Goal: Task Accomplishment & Management: Use online tool/utility

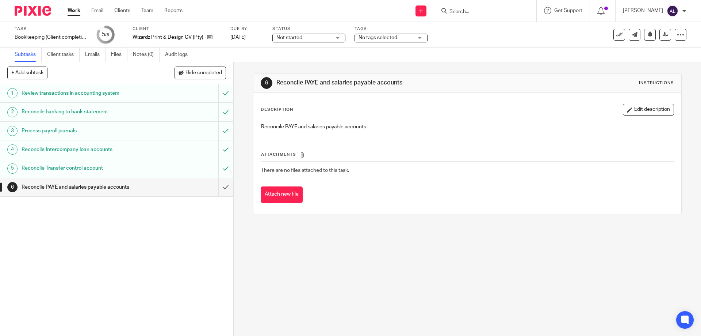
click at [672, 12] on img at bounding box center [673, 11] width 12 height 12
click at [545, 29] on div "Task Bookkeeping (Client completion) Save Bookkeeping (Client completion) 5 /6 …" at bounding box center [295, 35] width 560 height 18
click at [480, 9] on input "Search" at bounding box center [482, 12] width 66 height 7
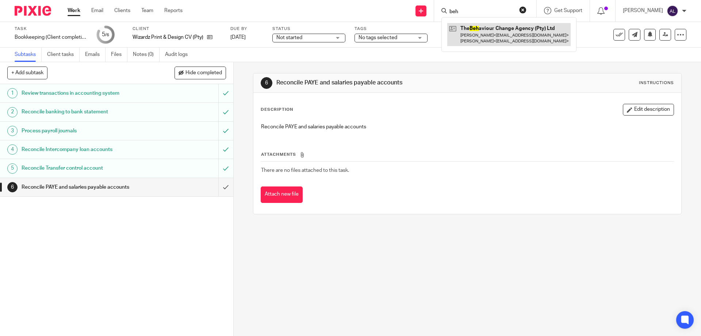
type input "beh"
click at [487, 28] on link at bounding box center [509, 34] width 123 height 23
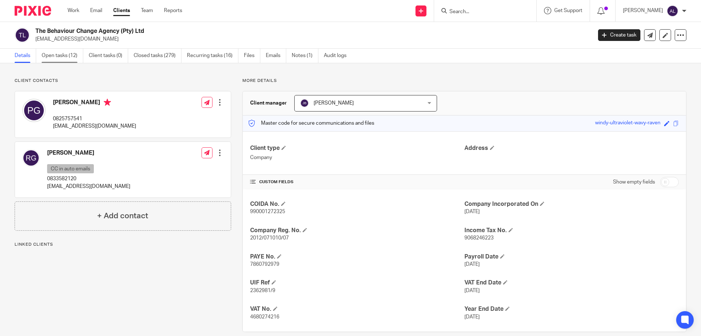
click at [52, 54] on link "Open tasks (12)" at bounding box center [63, 56] width 42 height 14
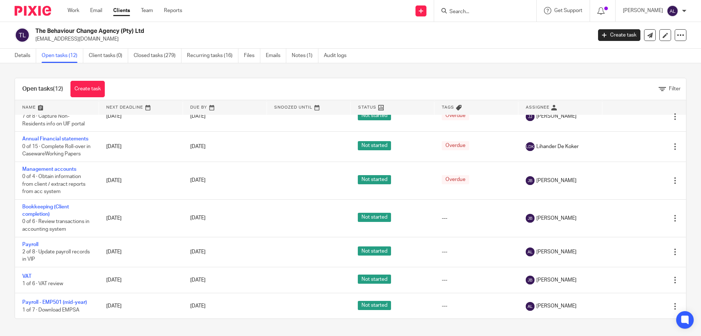
scroll to position [187, 0]
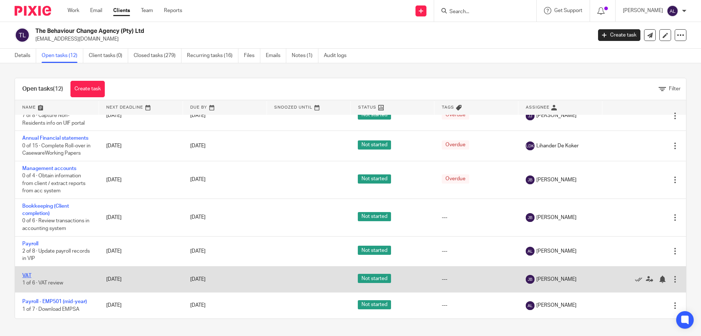
click at [29, 274] on link "VAT" at bounding box center [26, 275] width 9 height 5
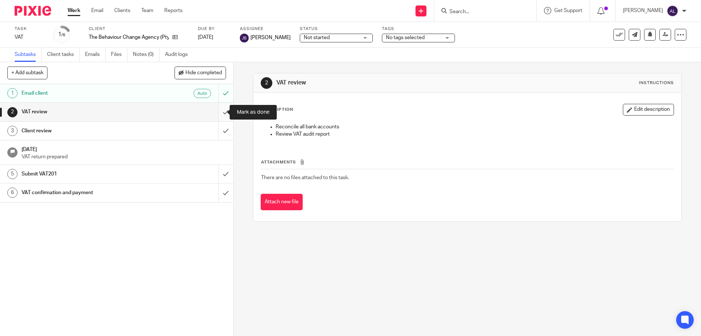
click at [216, 110] on input "submit" at bounding box center [116, 112] width 233 height 18
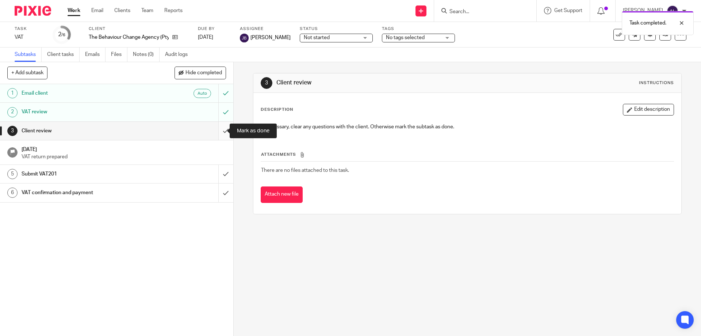
click at [221, 132] on input "submit" at bounding box center [116, 131] width 233 height 18
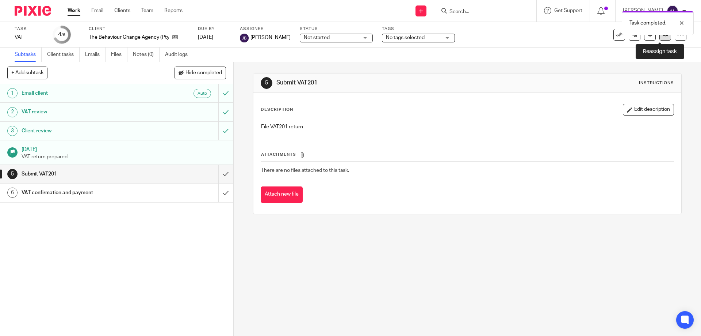
click at [663, 37] on icon at bounding box center [665, 34] width 5 height 5
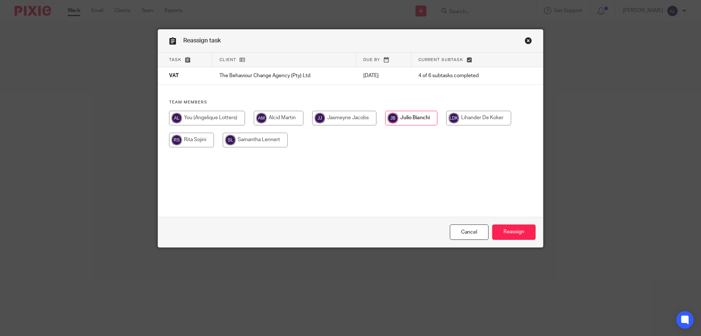
click at [286, 118] on input "radio" at bounding box center [279, 118] width 50 height 15
radio input "true"
click at [502, 229] on input "Reassign" at bounding box center [513, 232] width 43 height 16
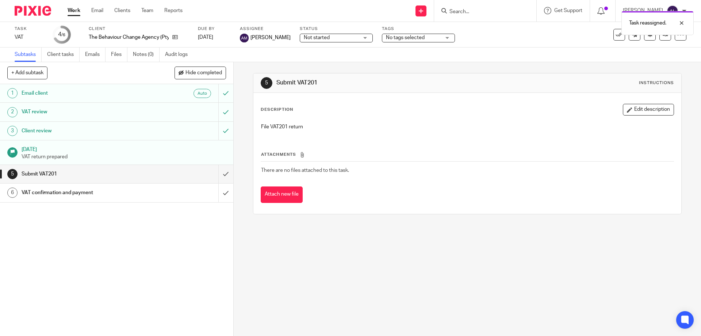
click at [73, 9] on link "Work" at bounding box center [74, 10] width 13 height 7
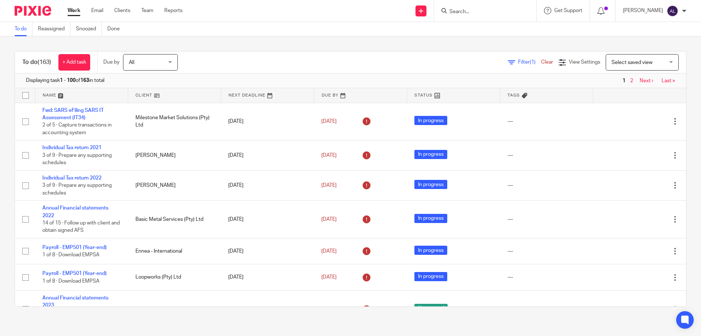
click at [640, 81] on link "Next ›" at bounding box center [647, 80] width 14 height 5
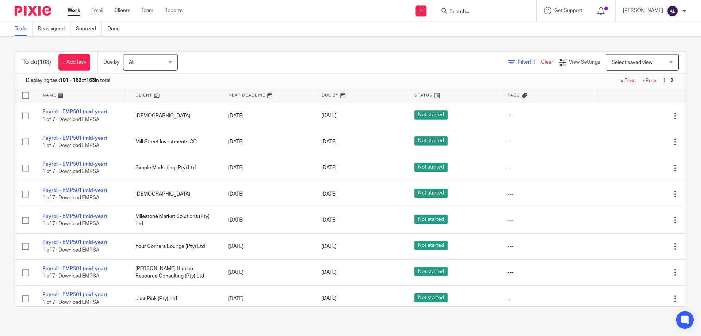
click at [78, 8] on link "Work" at bounding box center [74, 10] width 13 height 7
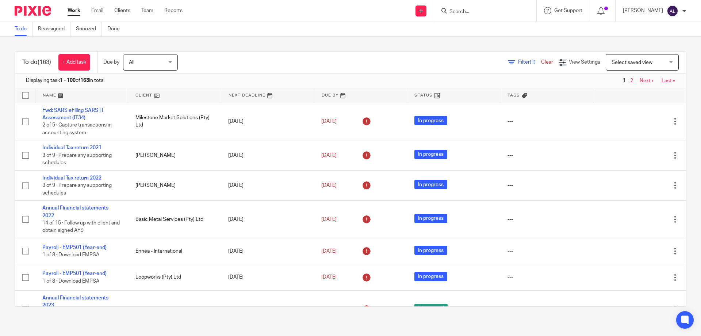
click at [480, 11] on input "Search" at bounding box center [482, 12] width 66 height 7
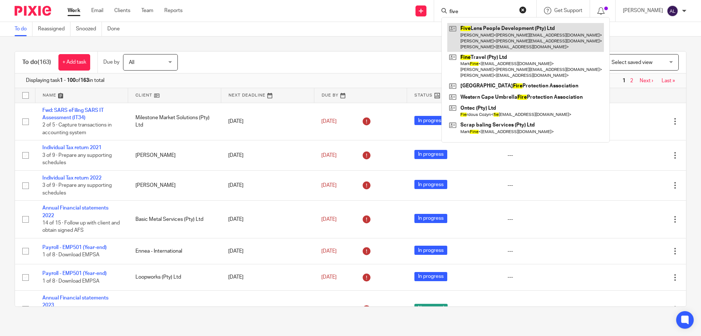
type input "five"
click at [473, 36] on link at bounding box center [526, 37] width 157 height 29
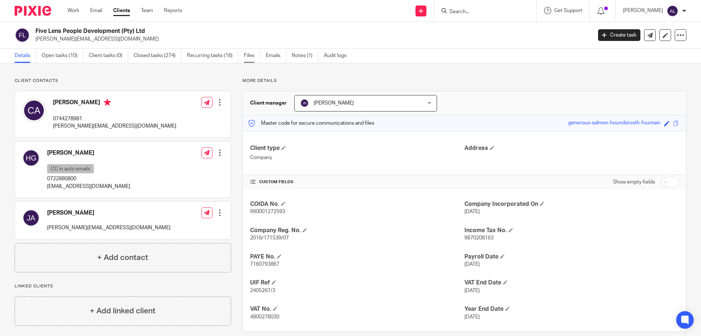
click at [254, 55] on link "Files" at bounding box center [252, 56] width 16 height 14
click at [252, 60] on link "Files" at bounding box center [252, 56] width 16 height 14
drag, startPoint x: 404, startPoint y: 73, endPoint x: 575, endPoint y: 64, distance: 170.9
click at [575, 64] on div "Client contacts Colin Adam 0744278981 colin@enneainternational.com Edit contact…" at bounding box center [350, 204] width 701 height 283
drag, startPoint x: 336, startPoint y: 65, endPoint x: 513, endPoint y: 73, distance: 177.0
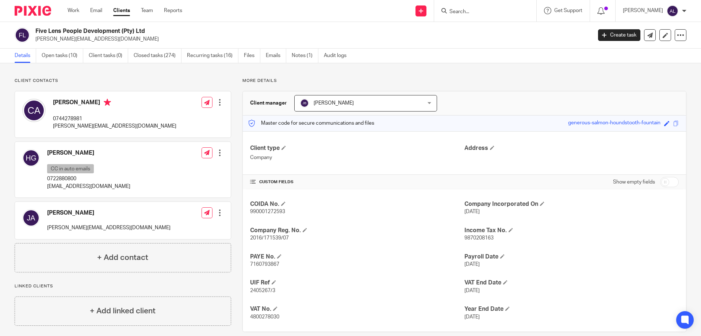
click at [513, 73] on div "Client contacts Colin Adam 0744278981 colin@enneainternational.com Edit contact…" at bounding box center [350, 204] width 701 height 283
drag, startPoint x: 351, startPoint y: 69, endPoint x: 533, endPoint y: 76, distance: 182.5
click at [533, 76] on div "Client contacts Colin Adam 0744278981 colin@enneainternational.com Edit contact…" at bounding box center [350, 204] width 701 height 283
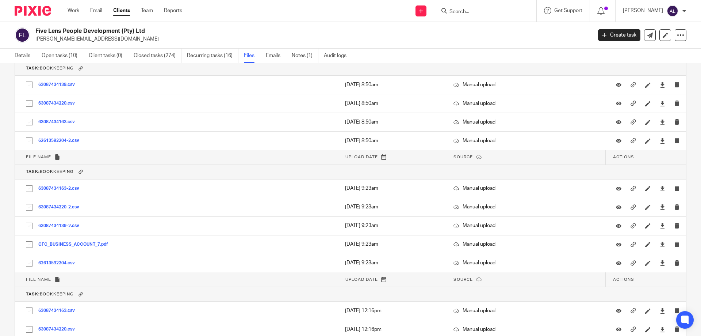
scroll to position [18437, 0]
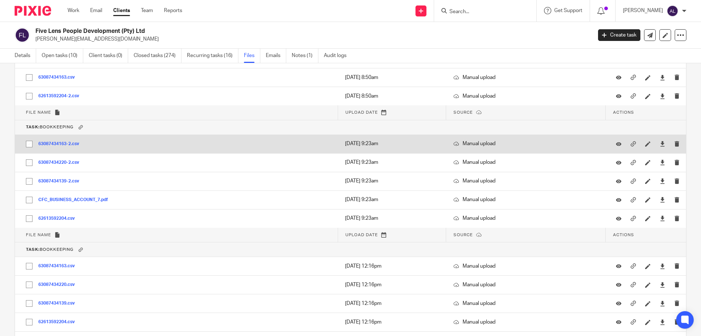
click at [65, 146] on button "63087434163-2.csv" at bounding box center [61, 143] width 46 height 5
click at [660, 145] on icon at bounding box center [662, 143] width 5 height 5
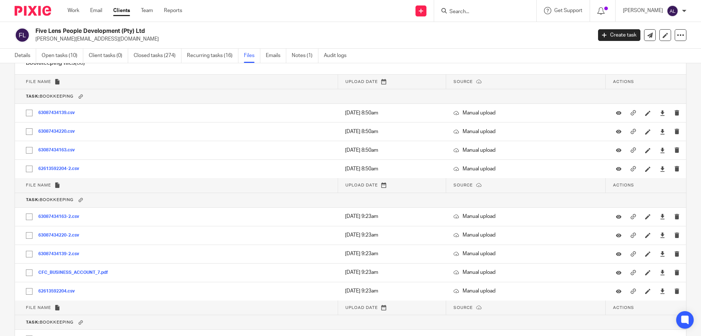
scroll to position [18364, 0]
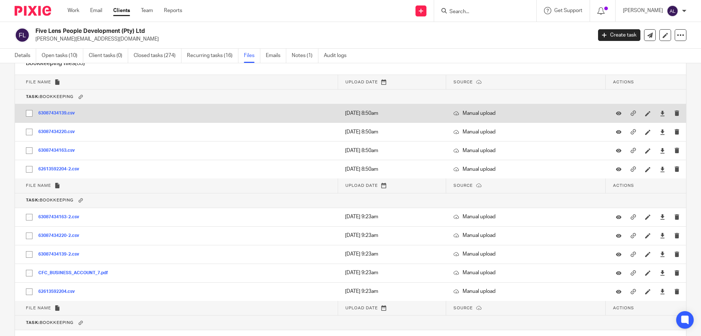
click at [51, 112] on button "63087434139.csv" at bounding box center [59, 113] width 42 height 5
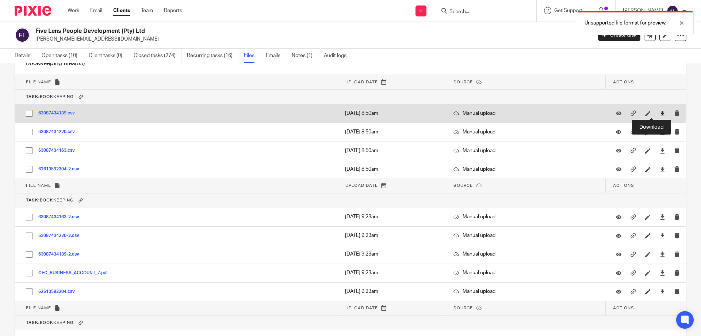
click at [660, 114] on icon at bounding box center [662, 113] width 5 height 5
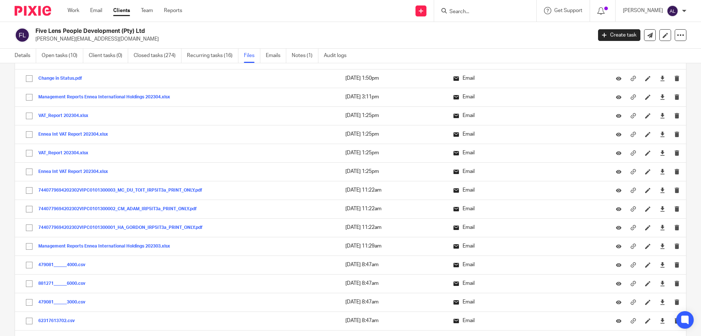
scroll to position [0, 0]
